Goal: Task Accomplishment & Management: Manage account settings

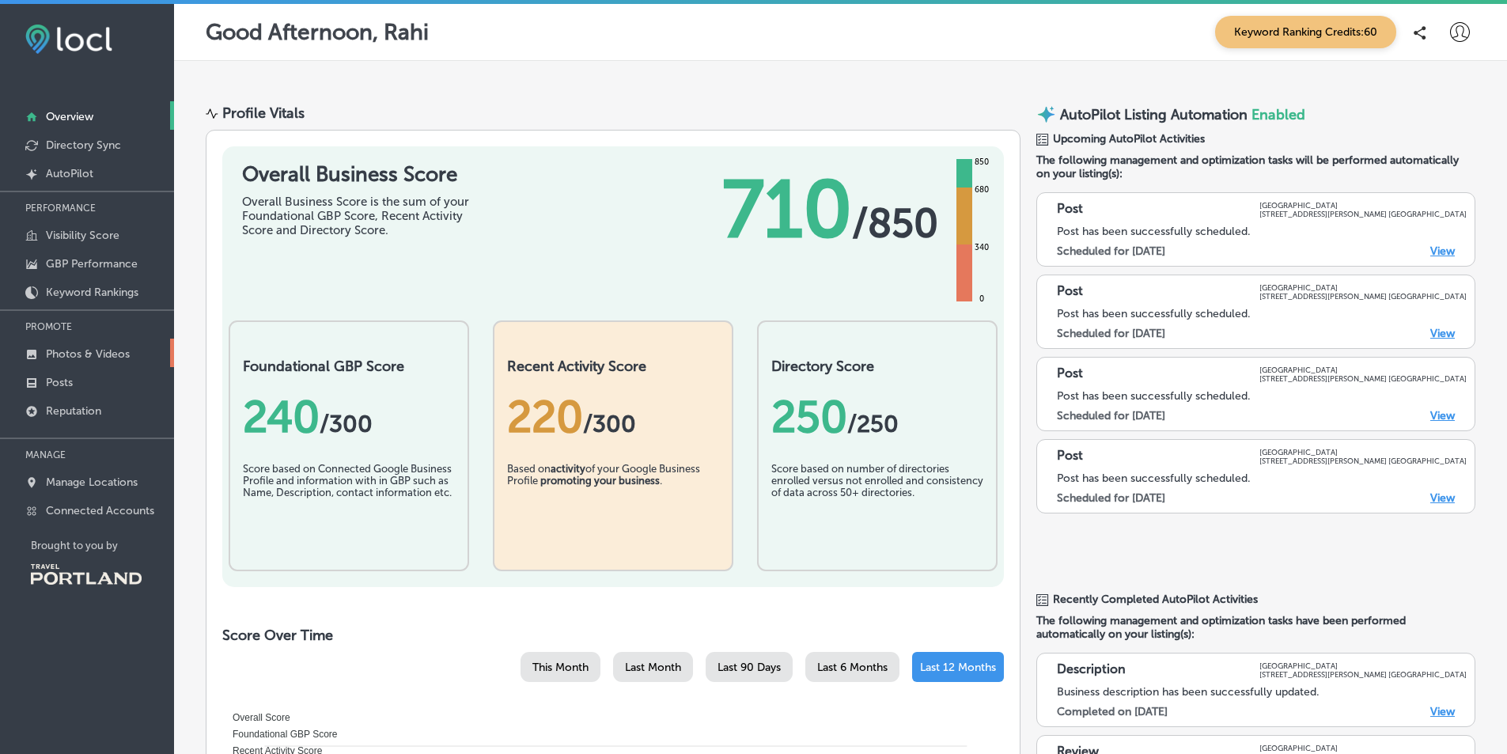
click at [74, 350] on p "Photos & Videos" at bounding box center [88, 353] width 84 height 13
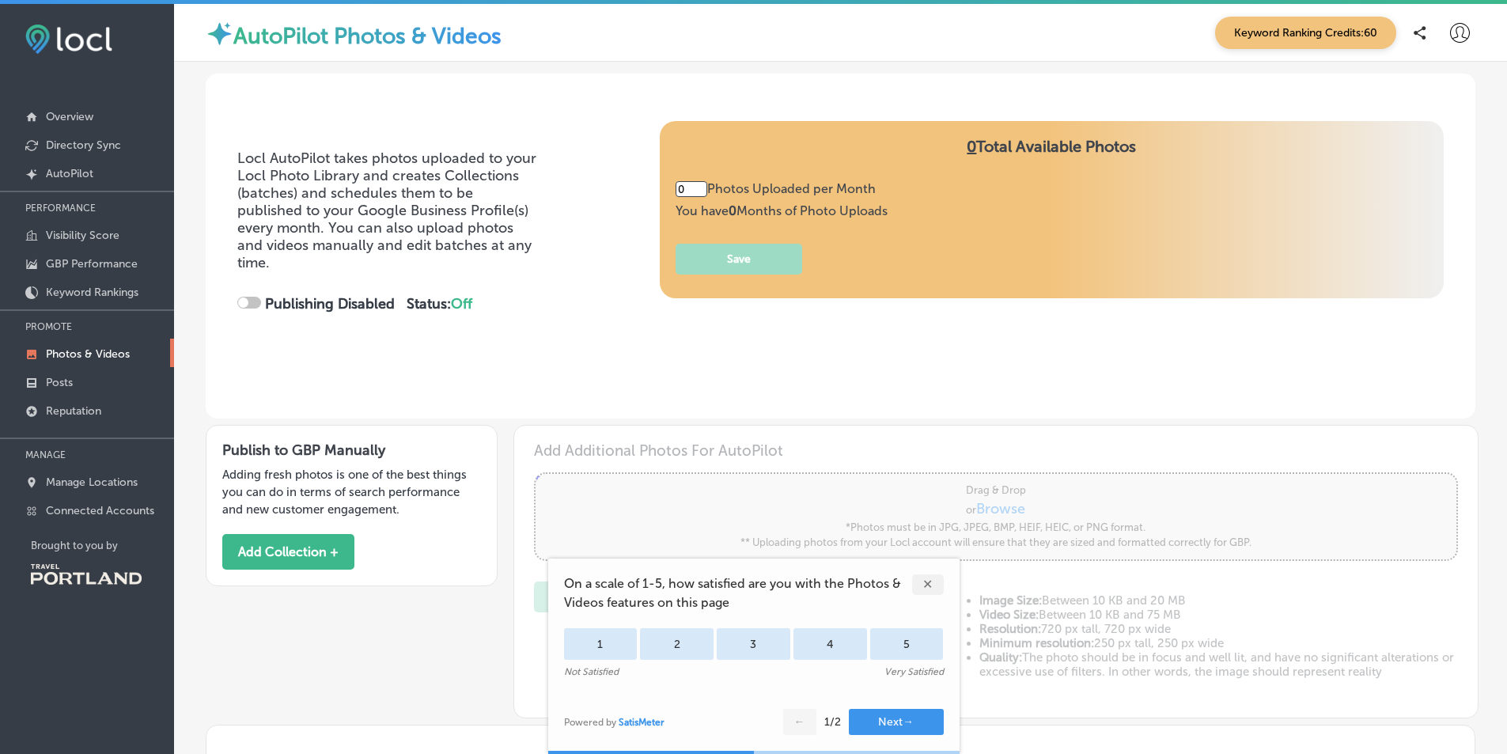
type input "5"
checkbox input "true"
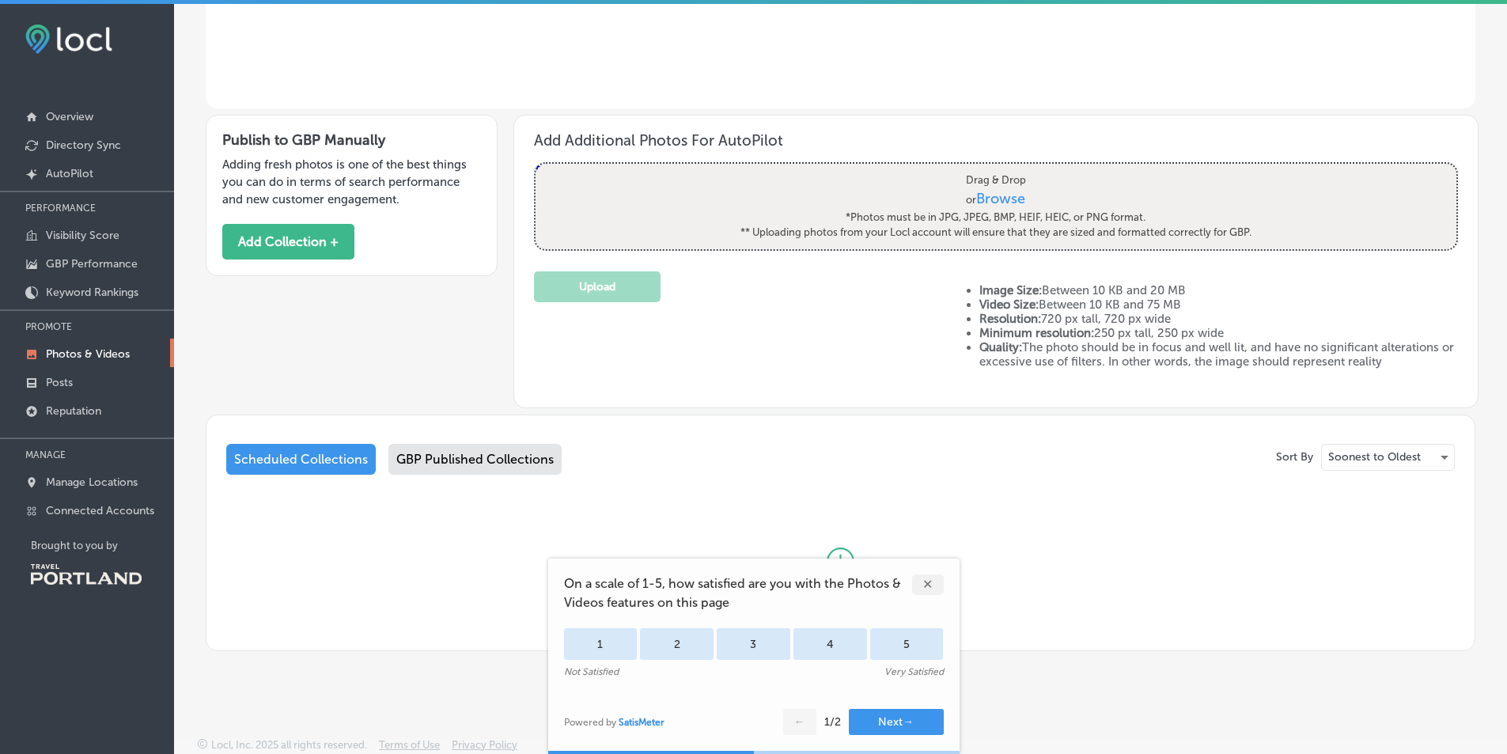
scroll to position [4, 0]
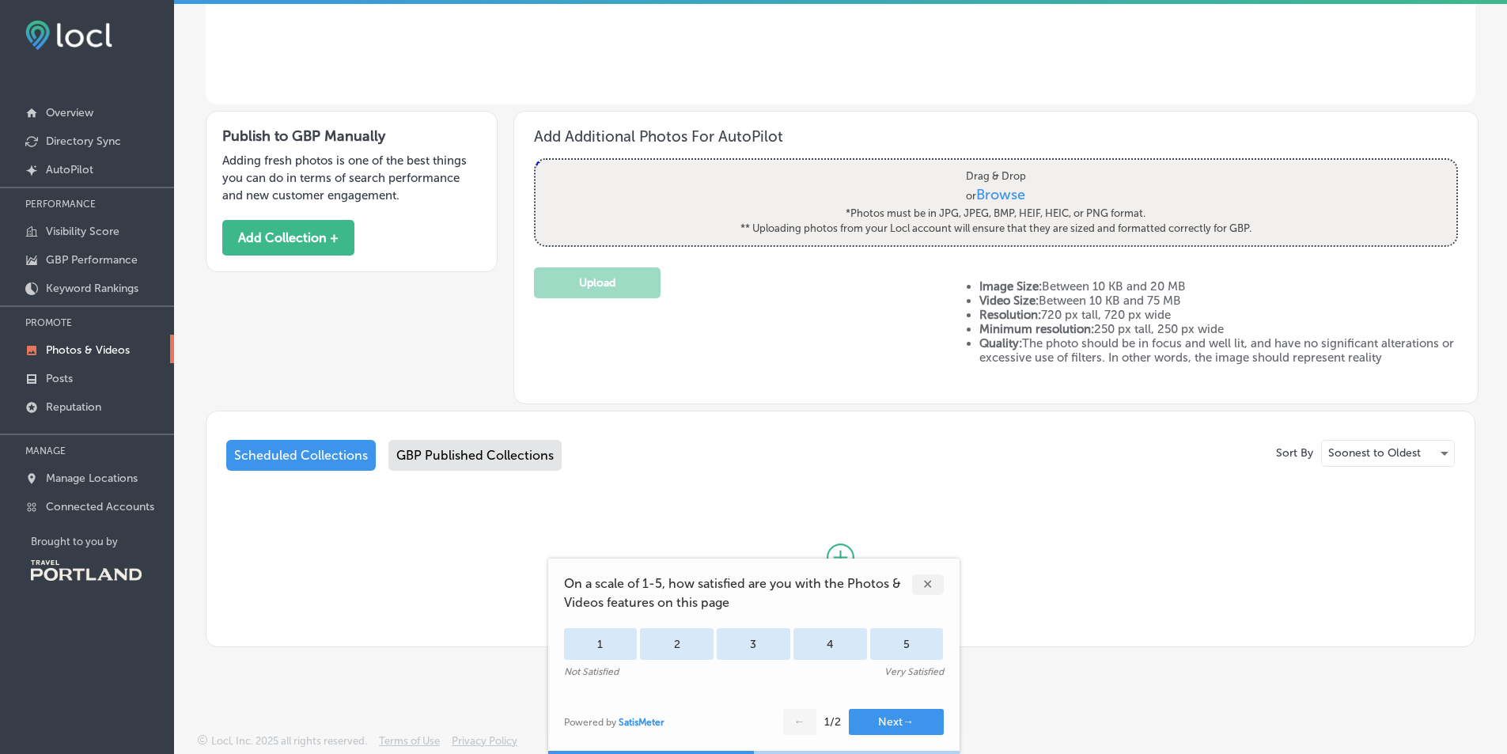
click at [927, 581] on div "✕" at bounding box center [928, 584] width 32 height 21
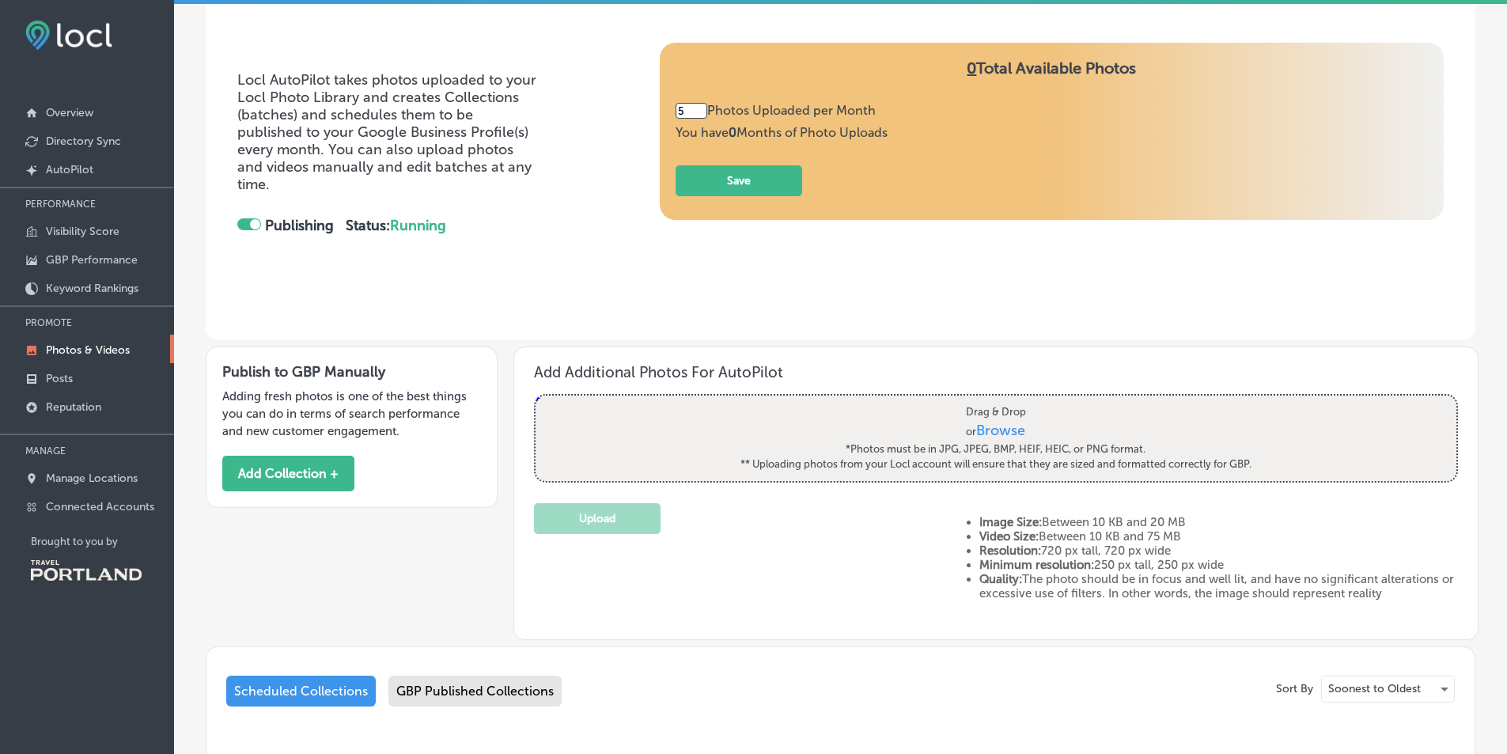
scroll to position [73, 0]
click at [513, 696] on div "GBP Published Collections" at bounding box center [475, 692] width 173 height 31
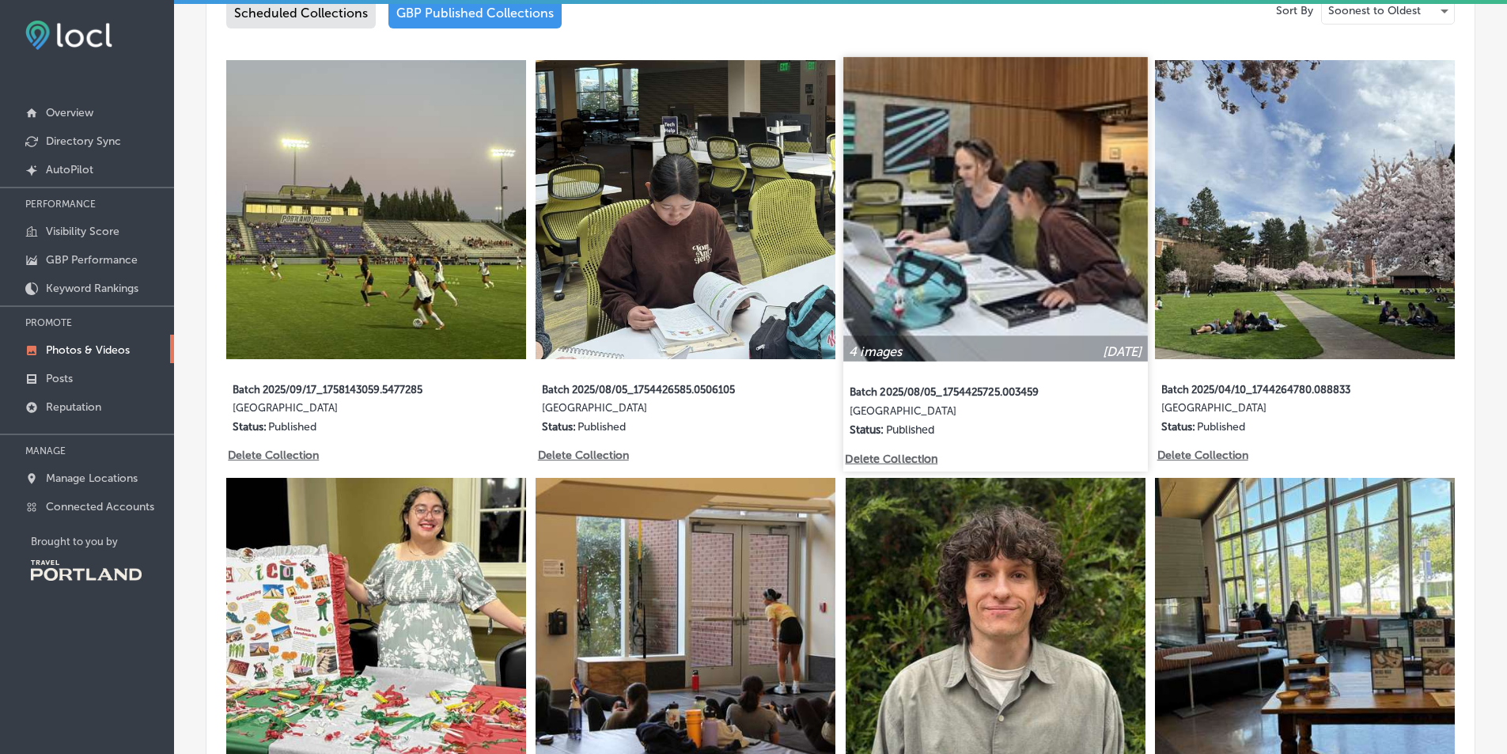
scroll to position [785, 0]
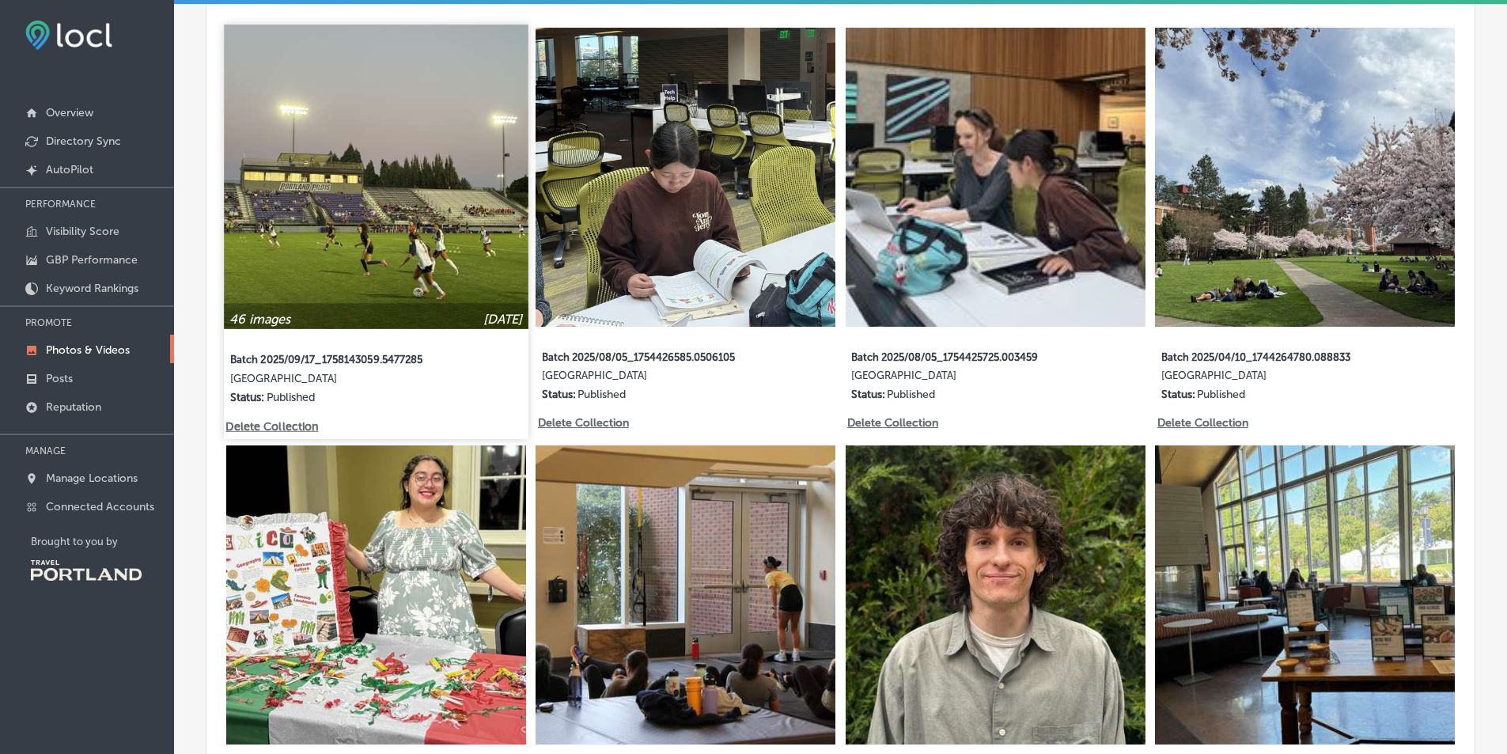
click at [405, 169] on img at bounding box center [376, 177] width 304 height 304
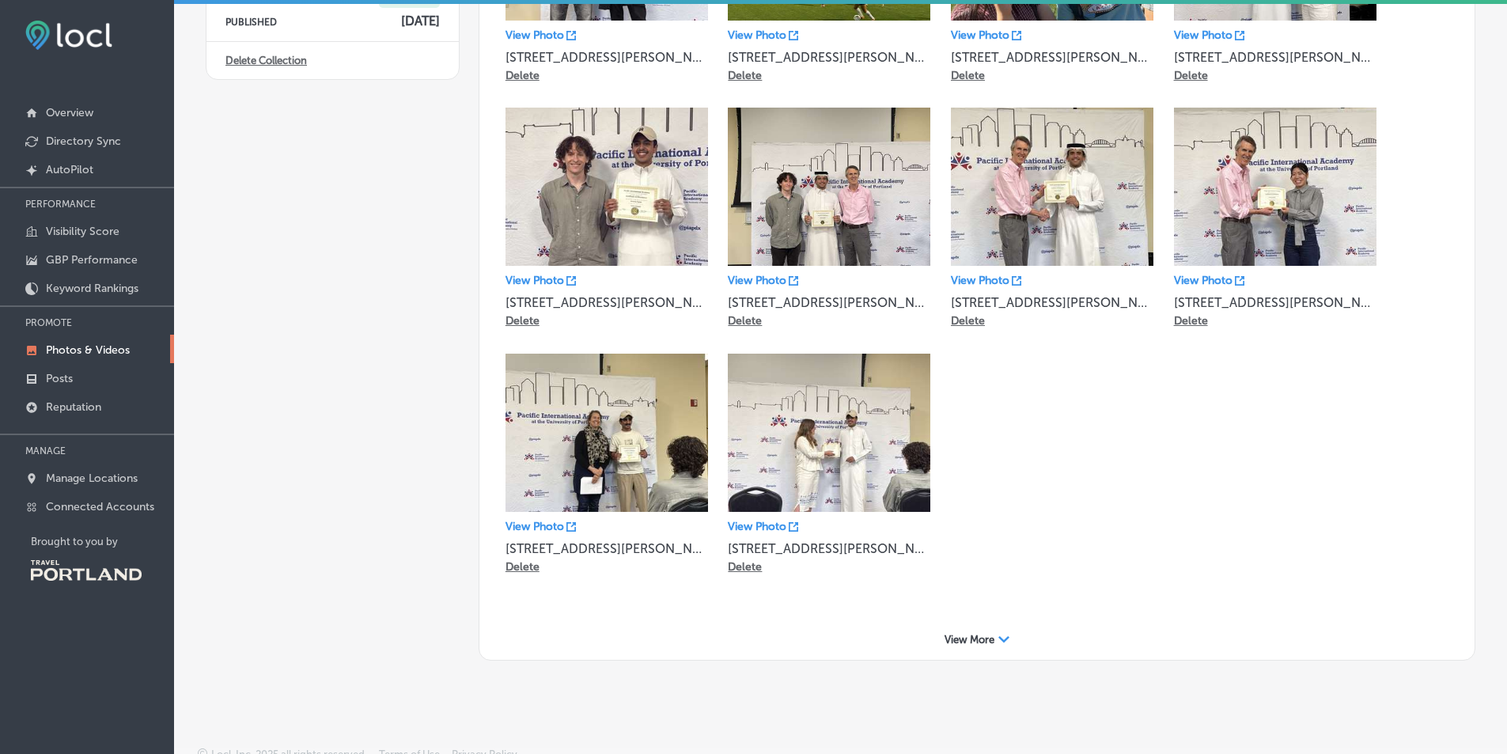
scroll to position [310, 0]
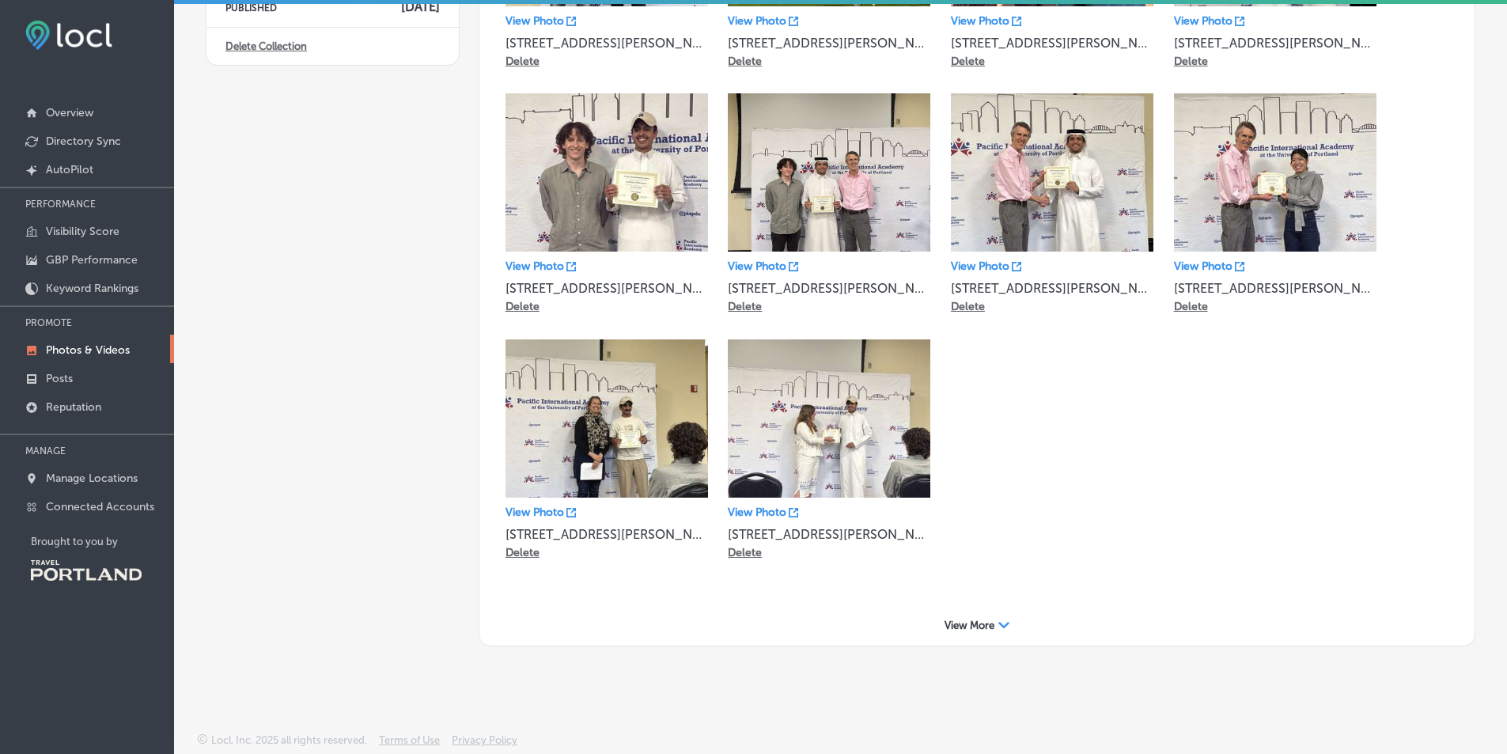
click at [985, 635] on div "View More Path Created with Sketch." at bounding box center [977, 625] width 964 height 25
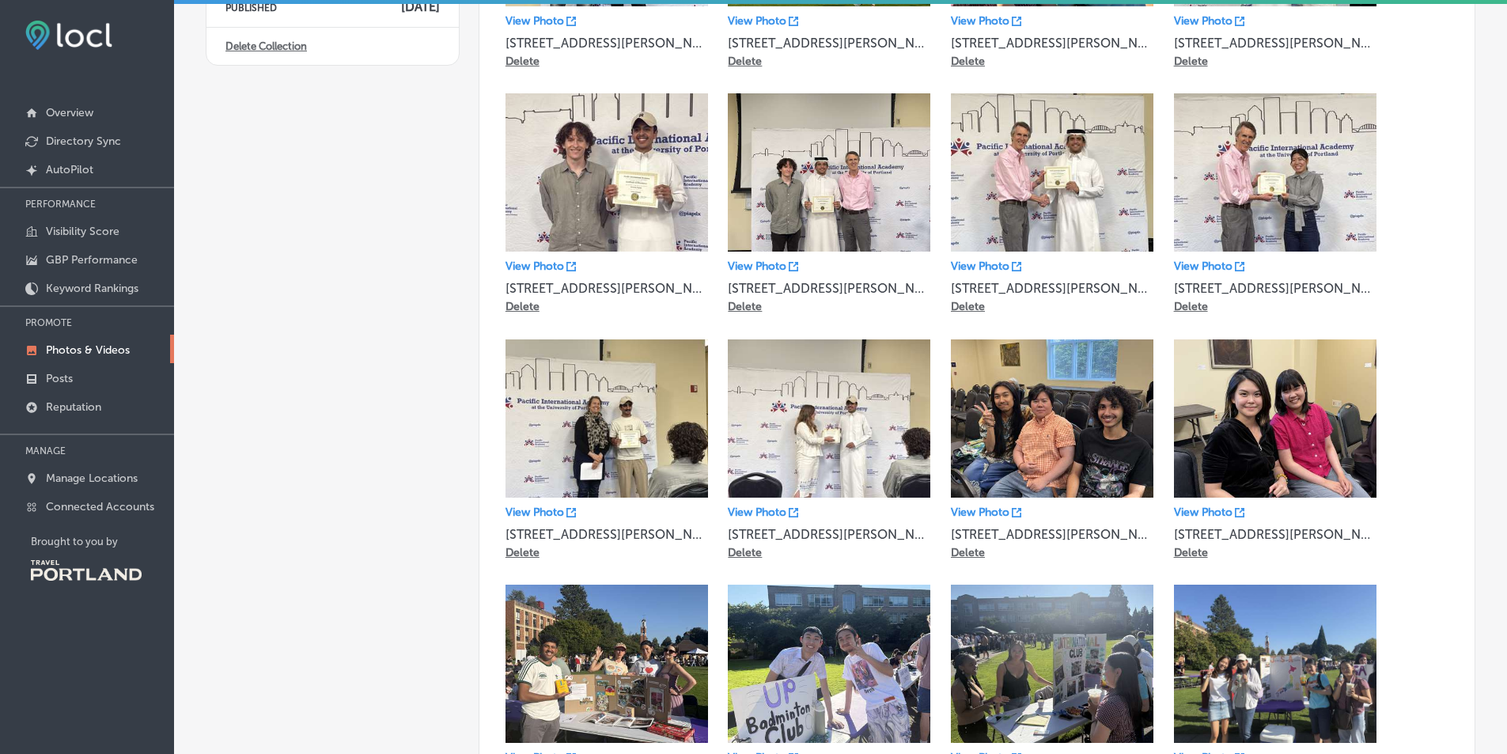
click at [1041, 417] on img at bounding box center [1052, 418] width 203 height 158
click at [1233, 419] on img at bounding box center [1275, 418] width 203 height 158
click at [1219, 519] on div "View Photo [STREET_ADDRESS][PERSON_NAME] Delete" at bounding box center [1275, 452] width 203 height 226
click at [1221, 511] on p "View Photo" at bounding box center [1203, 512] width 59 height 13
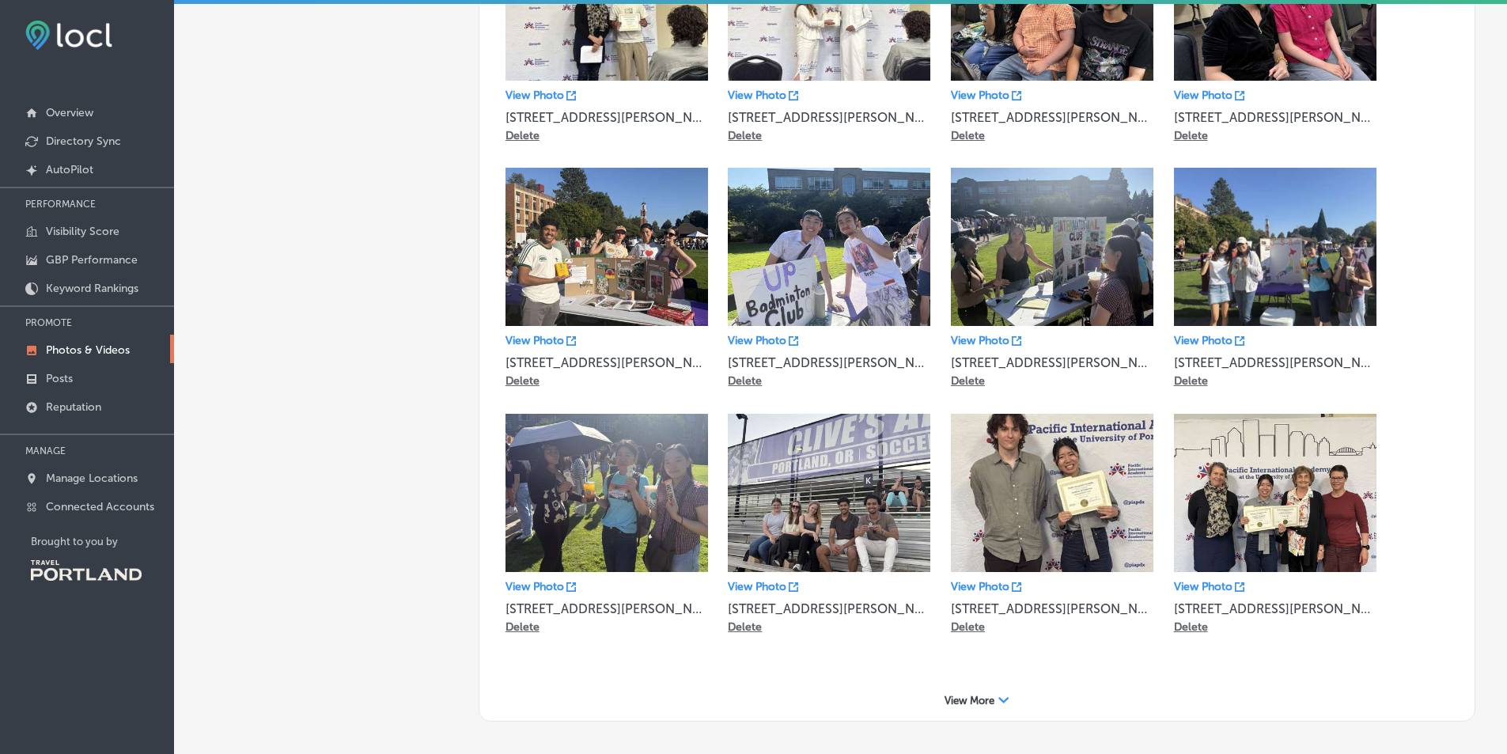
scroll to position [785, 0]
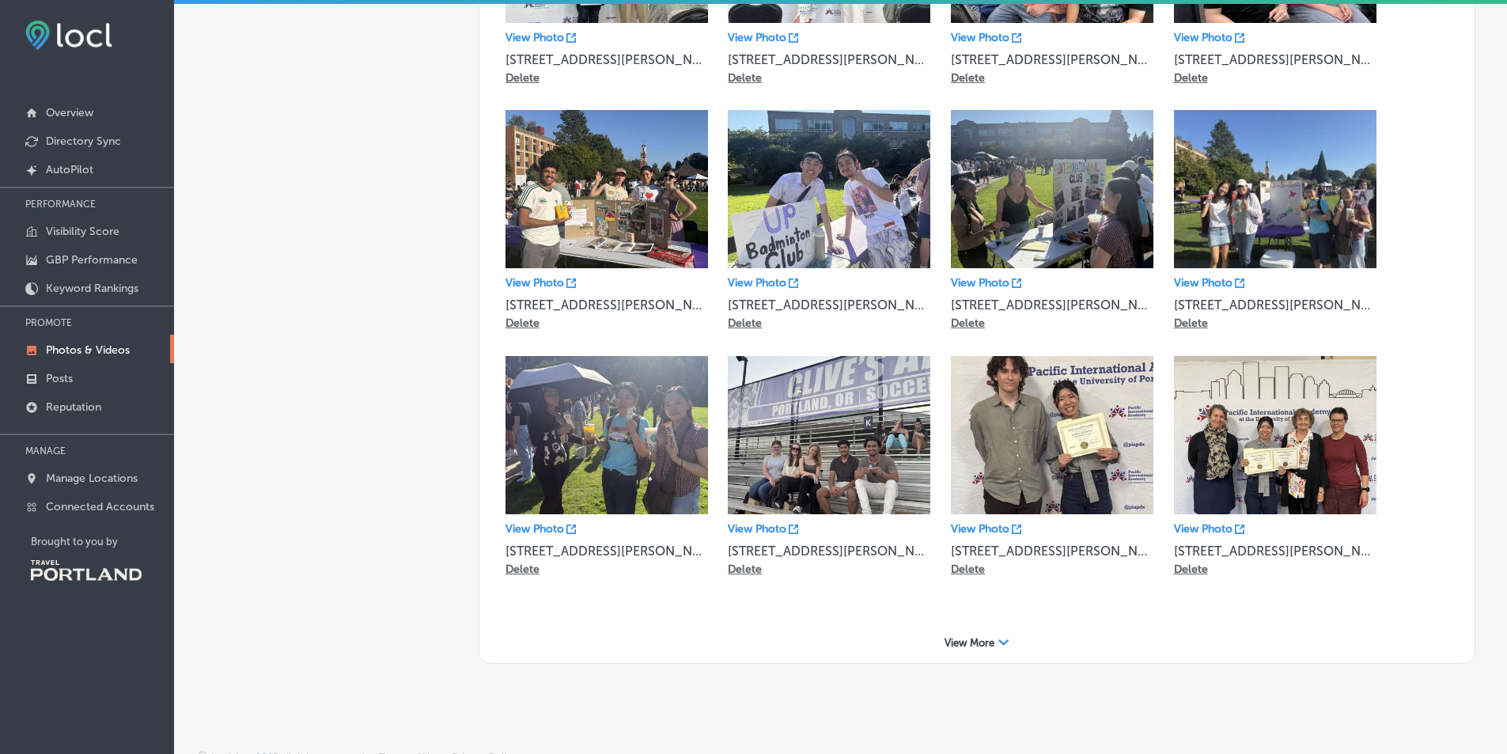
click at [567, 284] on icon at bounding box center [571, 283] width 9 height 9
click at [567, 525] on icon at bounding box center [571, 529] width 9 height 9
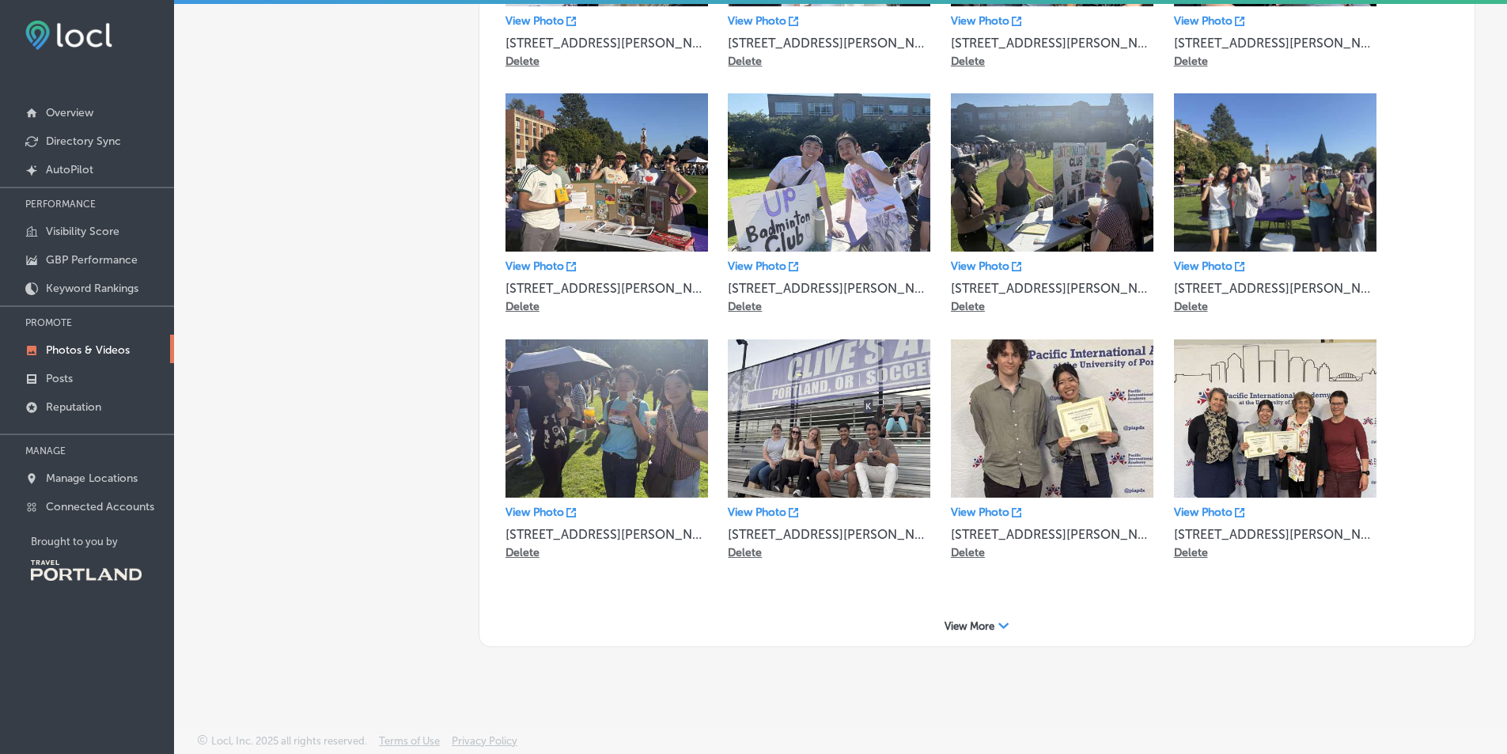
click at [969, 622] on span "View More" at bounding box center [970, 626] width 50 height 12
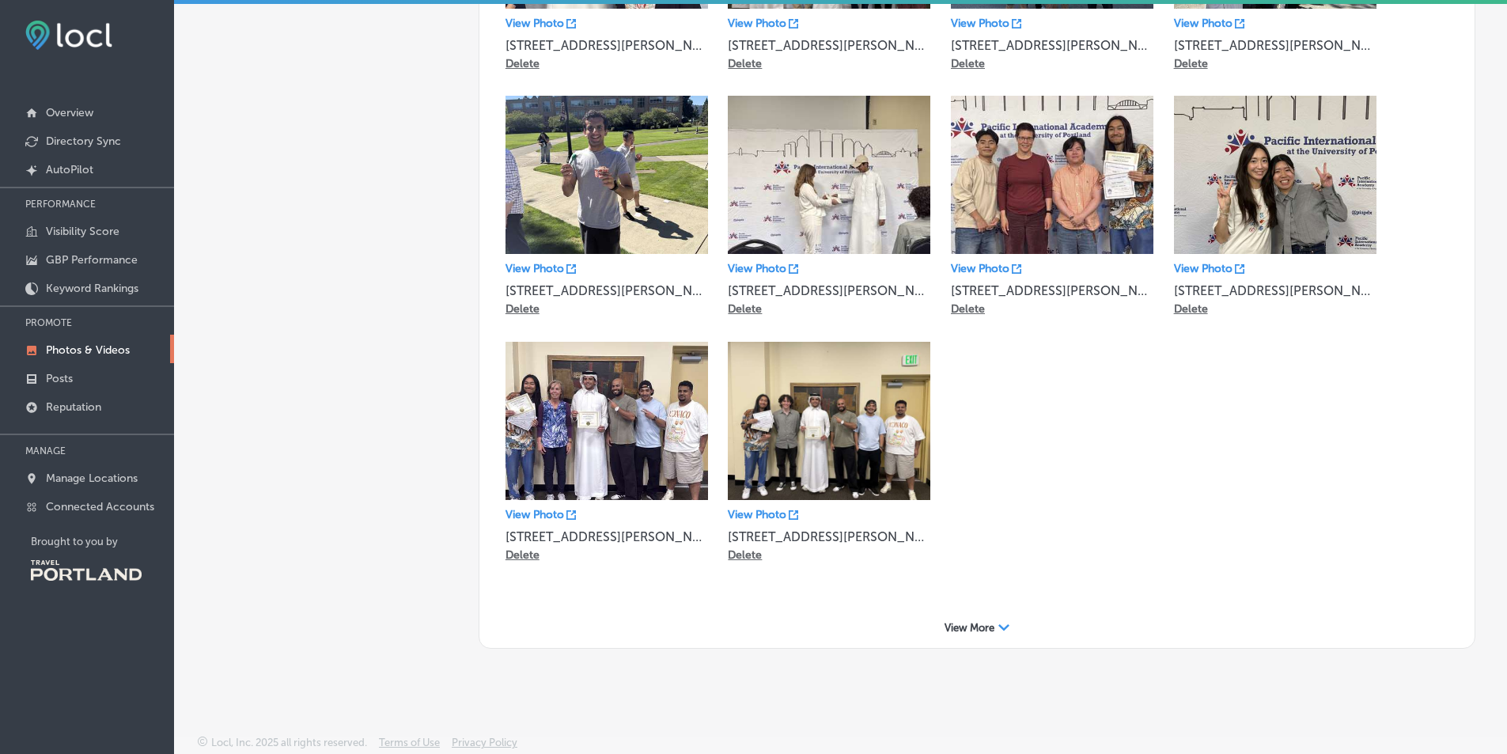
scroll to position [1539, 0]
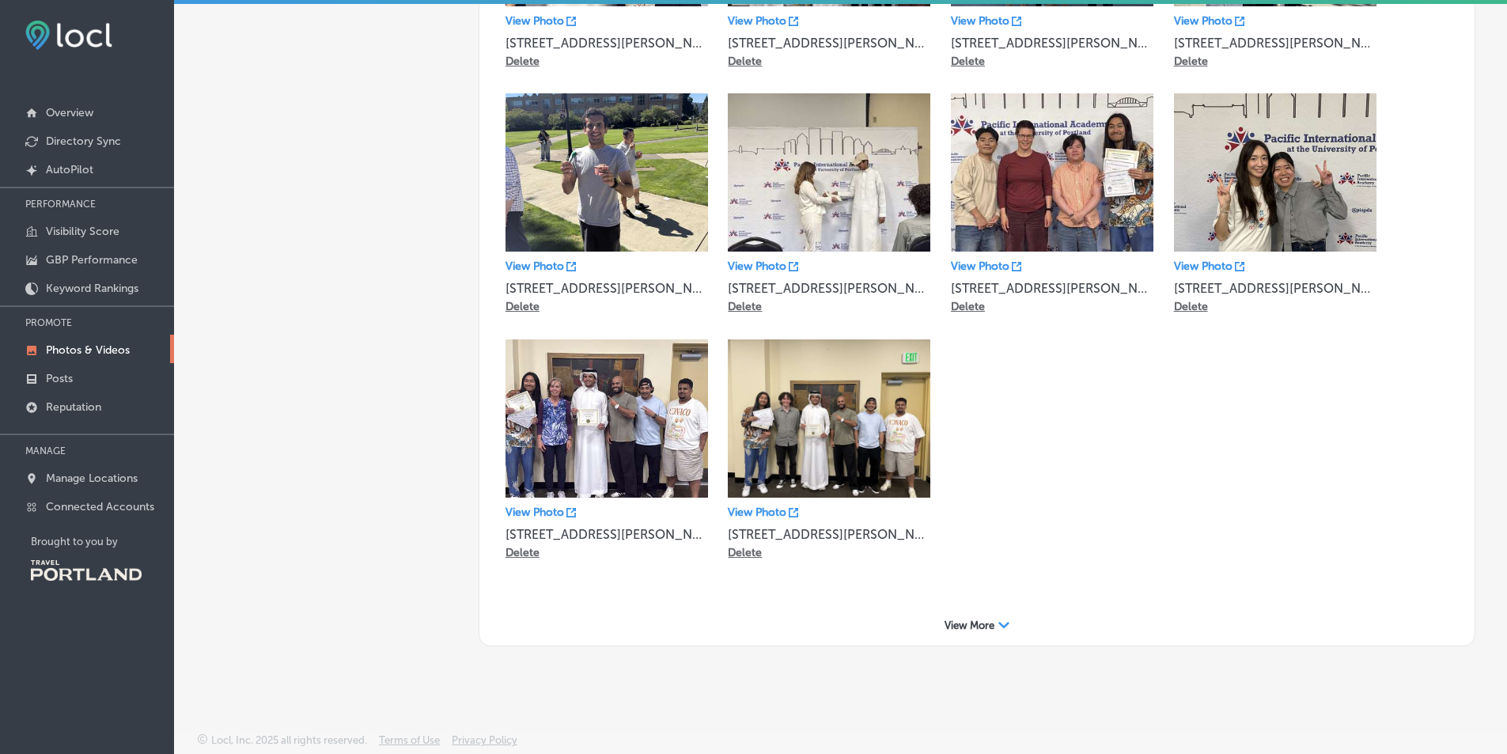
click at [986, 629] on span "View More" at bounding box center [970, 626] width 50 height 12
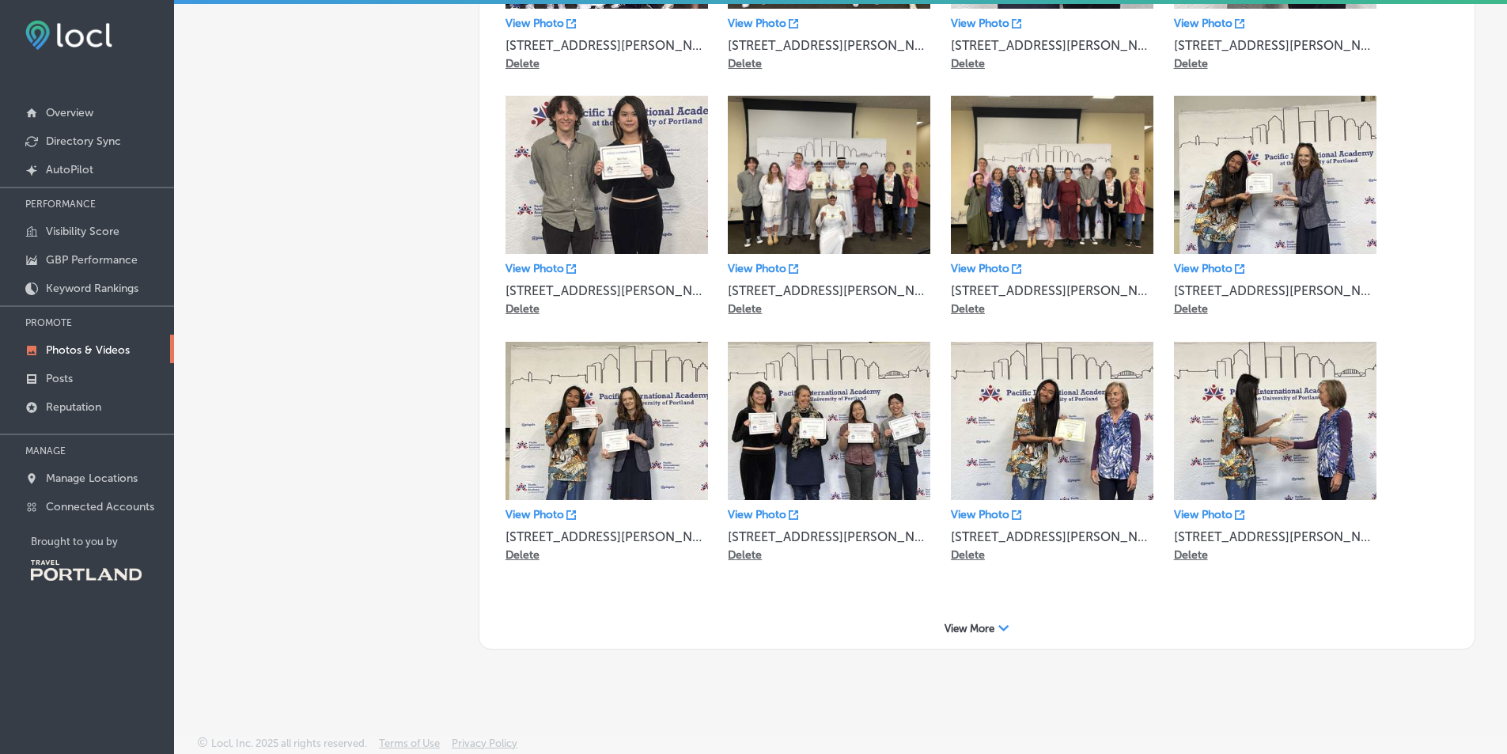
scroll to position [2030, 0]
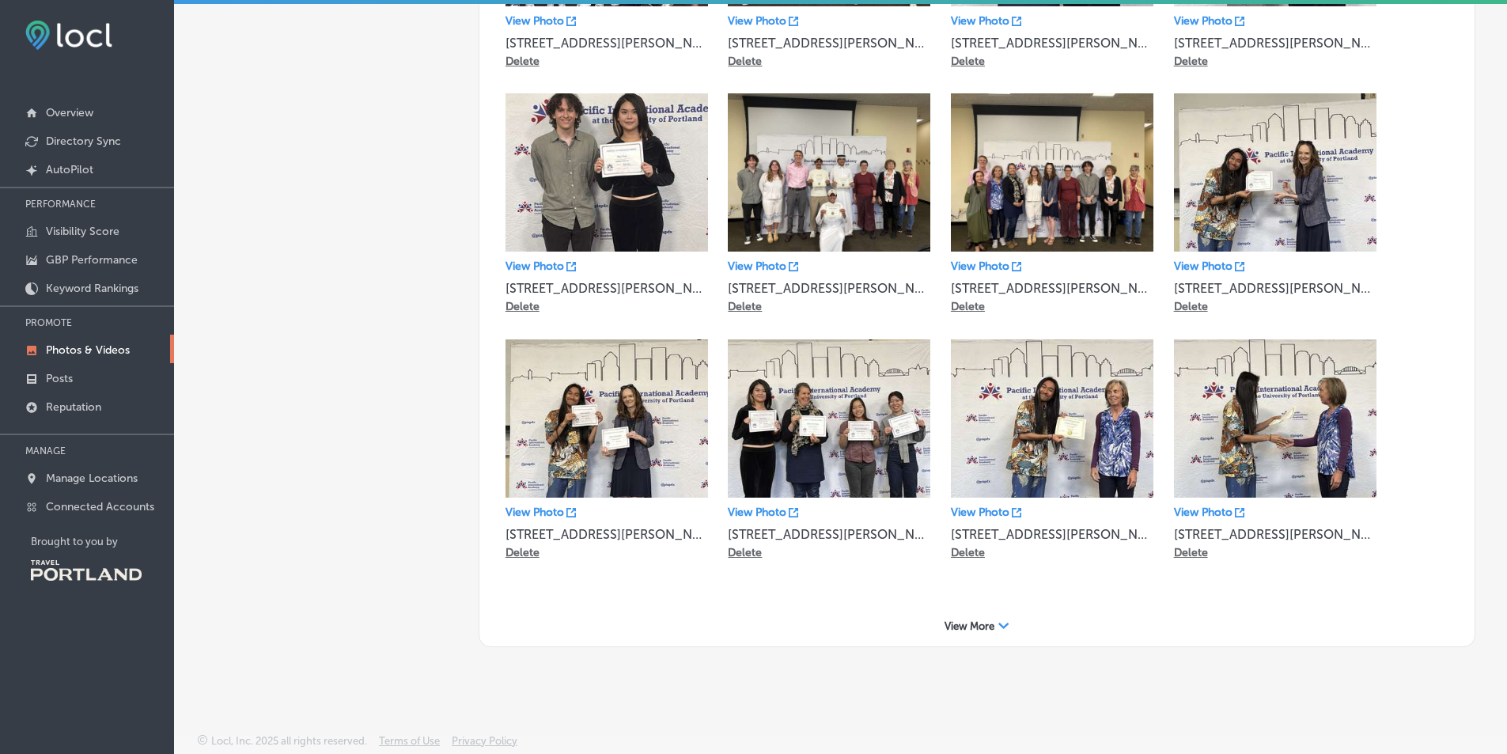
click at [975, 624] on span "View More" at bounding box center [970, 626] width 50 height 12
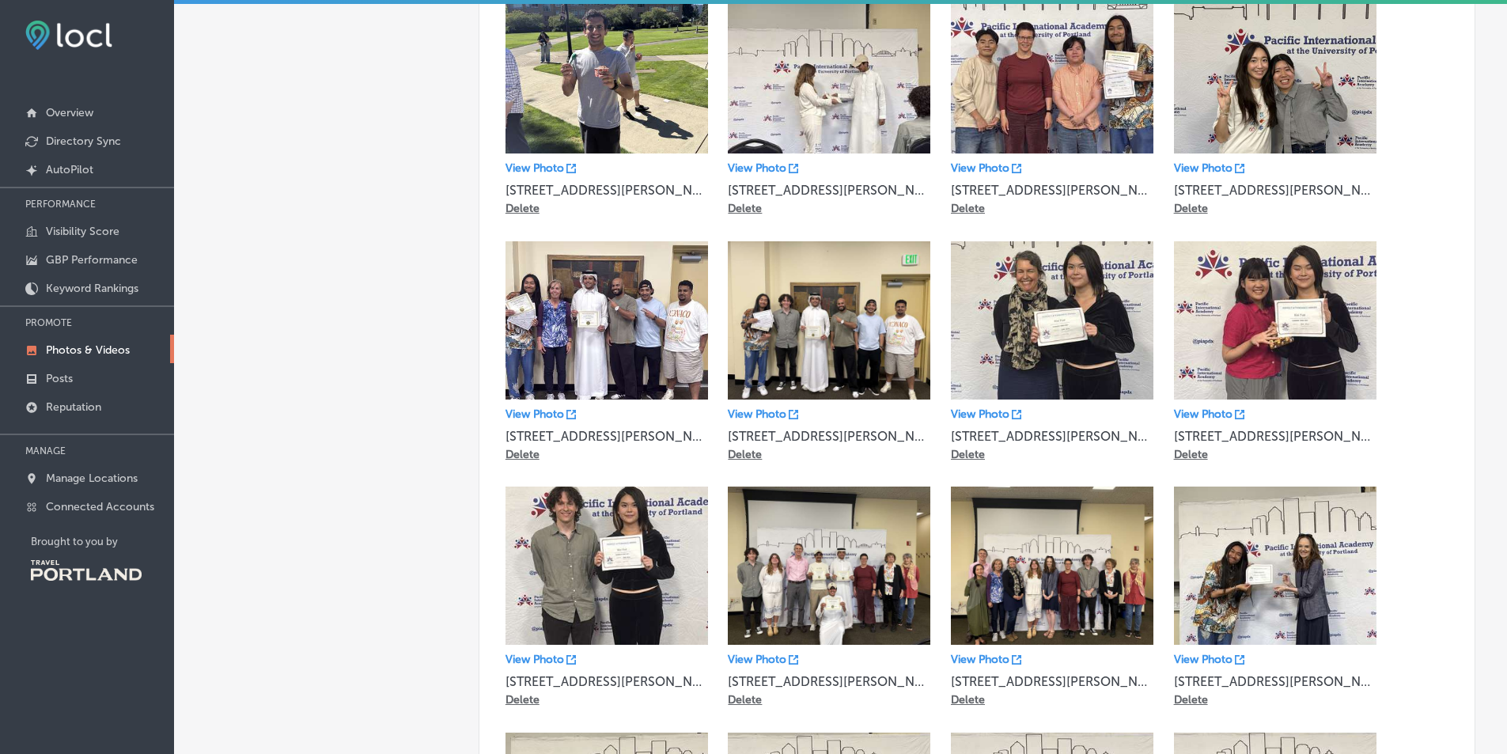
scroll to position [0, 0]
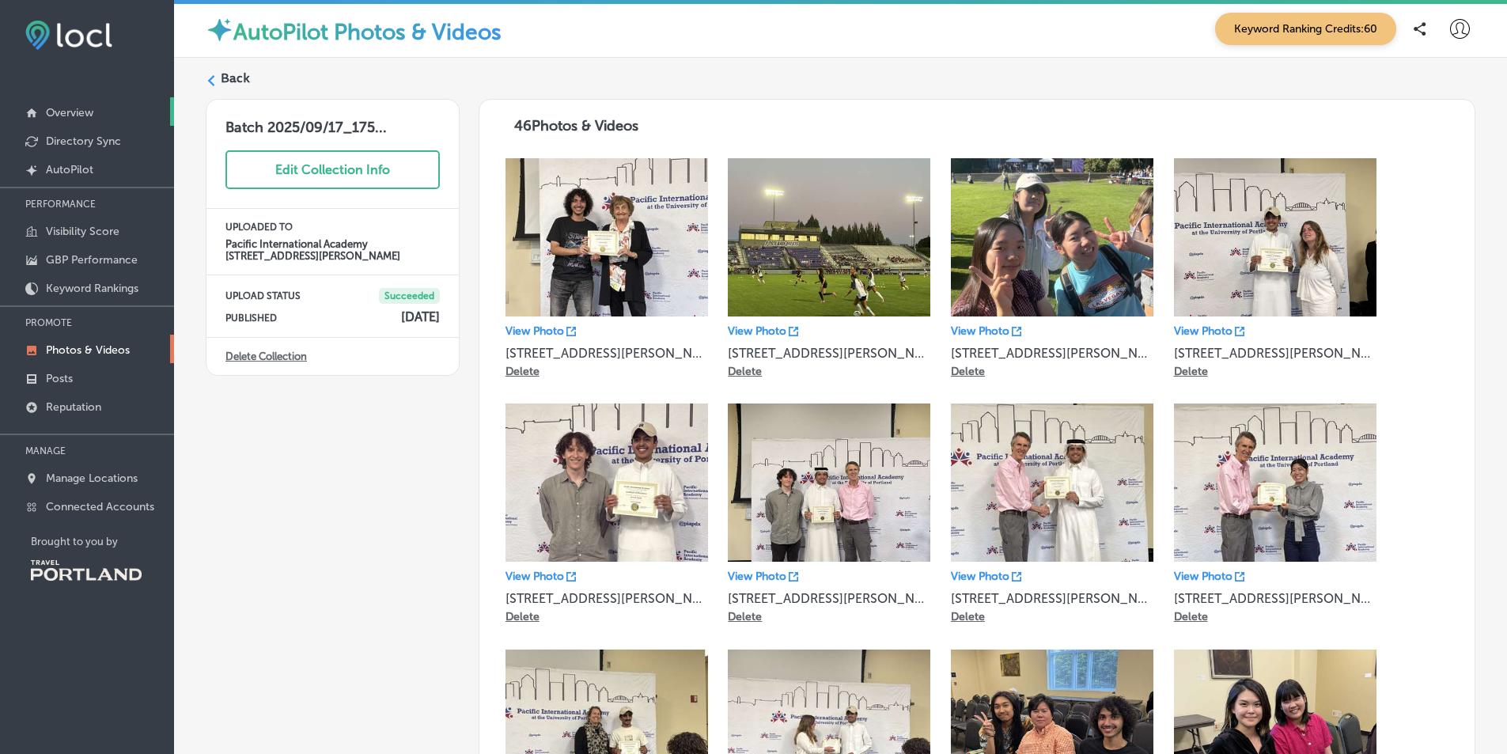
click at [66, 112] on p "Overview" at bounding box center [69, 112] width 47 height 13
